Goal: Transaction & Acquisition: Register for event/course

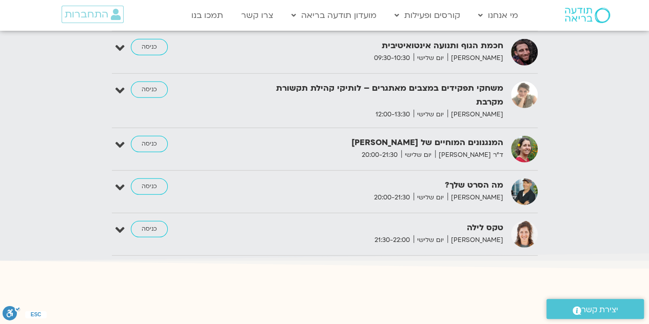
scroll to position [1434, 0]
click at [149, 178] on link "כניסה" at bounding box center [149, 186] width 37 height 16
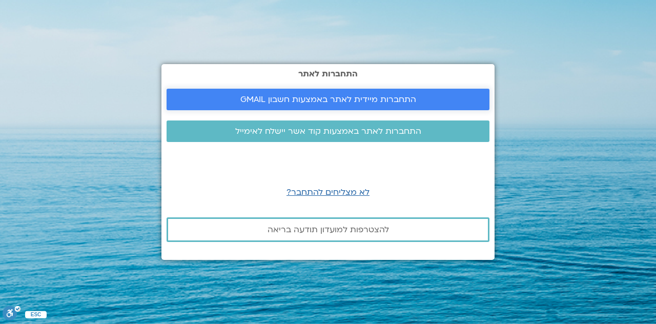
click at [355, 98] on span "התחברות מיידית לאתר באמצעות חשבון GMAIL" at bounding box center [329, 99] width 176 height 9
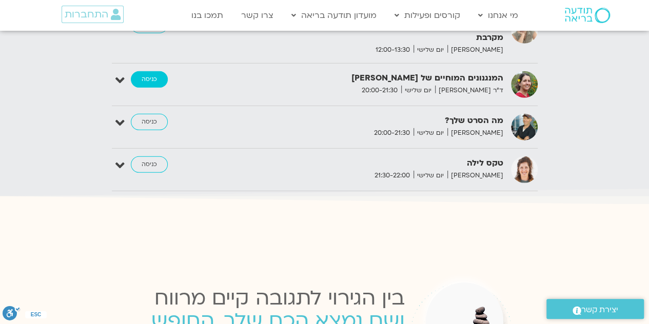
click at [152, 74] on link "כניסה" at bounding box center [149, 79] width 37 height 16
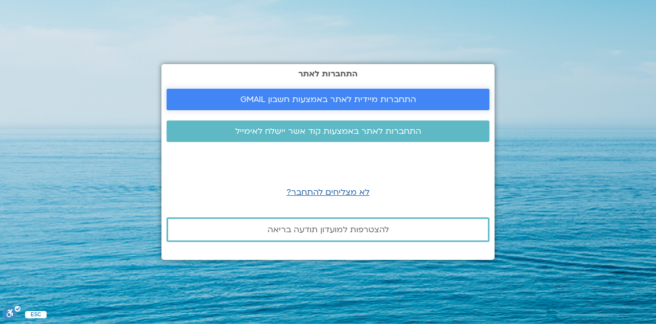
click at [380, 97] on span "התחברות מיידית לאתר באמצעות חשבון GMAIL" at bounding box center [329, 99] width 176 height 9
